Goal: Information Seeking & Learning: Understand process/instructions

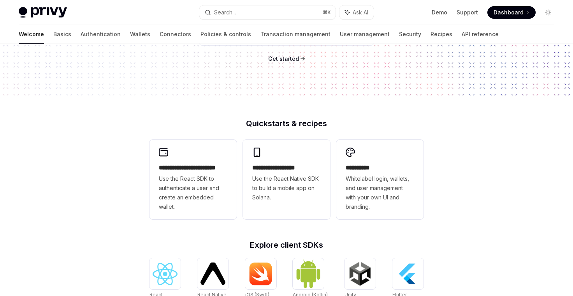
scroll to position [125, 0]
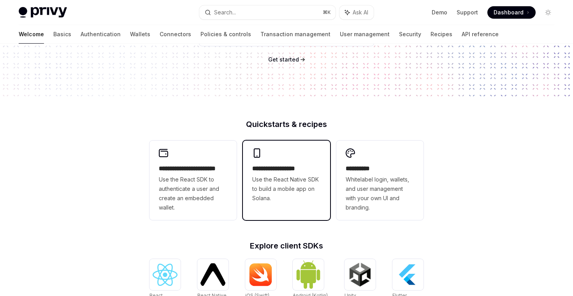
click at [279, 198] on span "Use the React Native SDK to build a mobile app on Solana." at bounding box center [286, 189] width 69 height 28
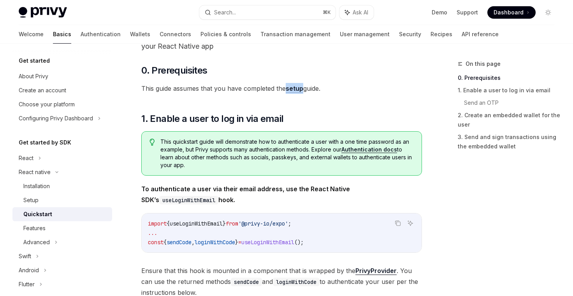
scroll to position [70, 0]
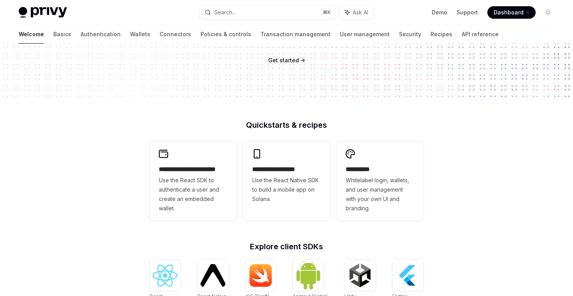
scroll to position [125, 0]
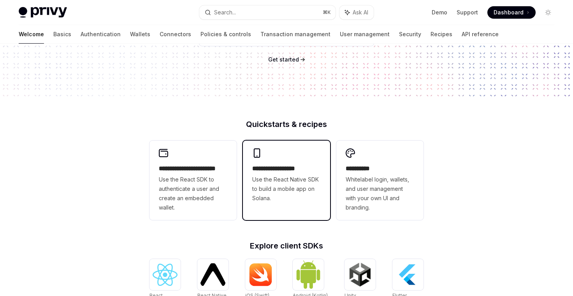
click at [277, 167] on h2 "**********" at bounding box center [286, 168] width 69 height 9
type textarea "*"
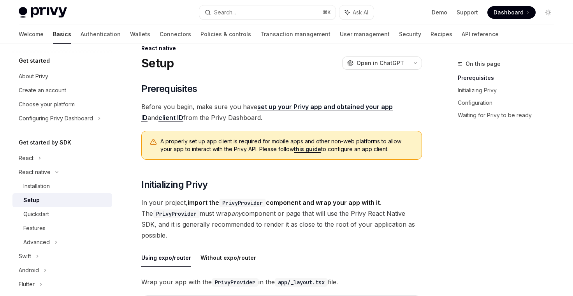
scroll to position [19, 0]
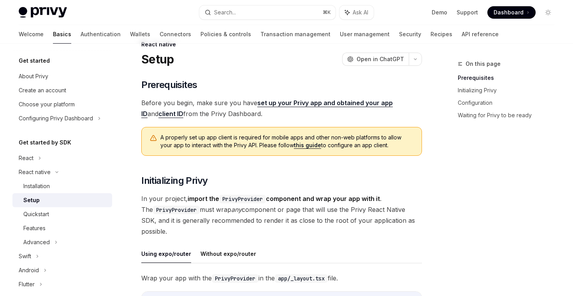
click at [366, 104] on link "set up your Privy app and obtained your app ID" at bounding box center [267, 108] width 252 height 19
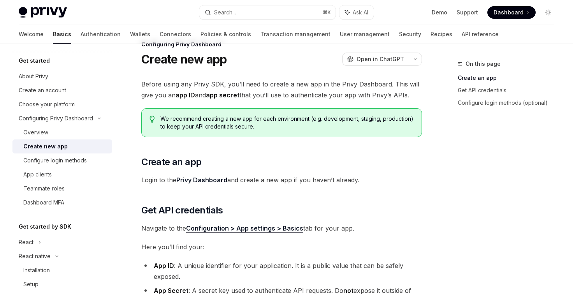
click at [202, 181] on link "Privy Dashboard" at bounding box center [201, 180] width 51 height 8
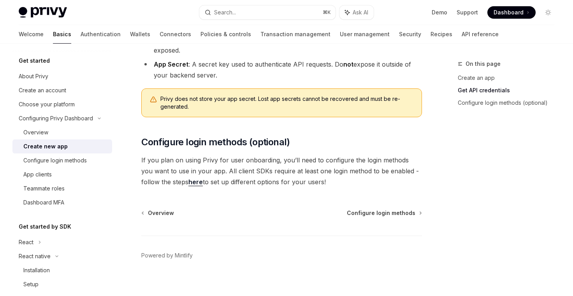
scroll to position [253, 0]
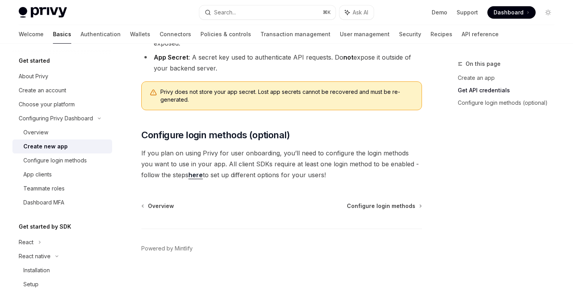
type textarea "*"
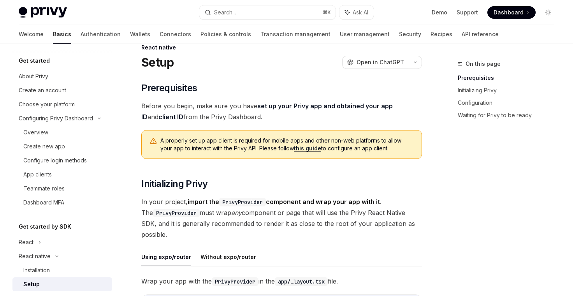
scroll to position [17, 0]
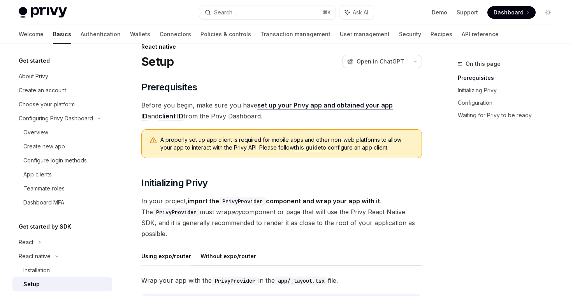
drag, startPoint x: 139, startPoint y: 201, endPoint x: 383, endPoint y: 202, distance: 243.8
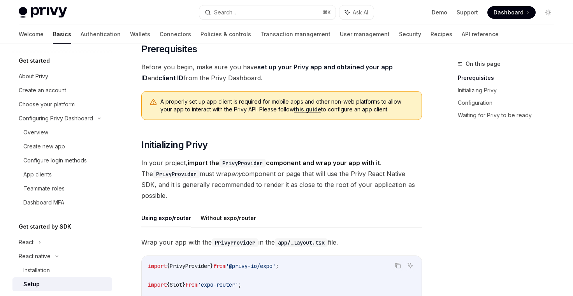
scroll to position [63, 0]
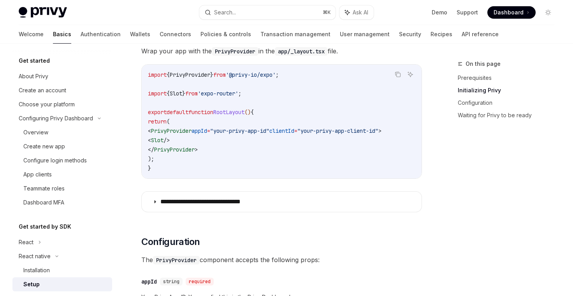
scroll to position [287, 0]
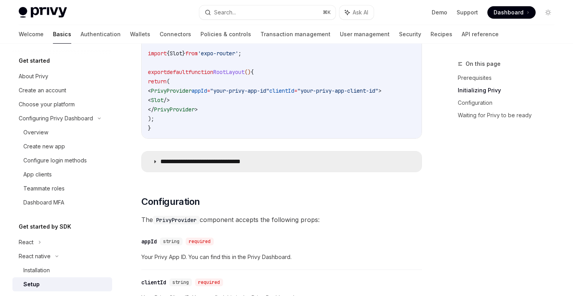
click at [238, 165] on p "**********" at bounding box center [212, 162] width 105 height 8
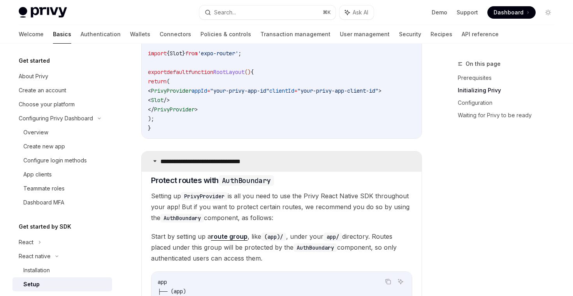
click at [239, 166] on p "**********" at bounding box center [212, 162] width 105 height 8
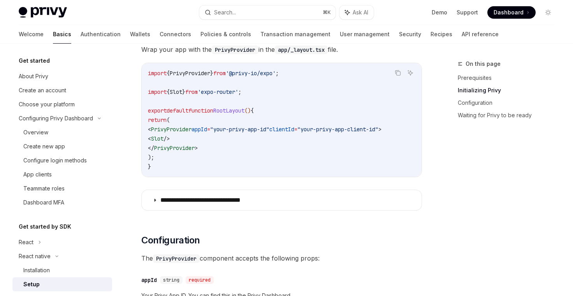
scroll to position [326, 0]
